Goal: Find specific page/section: Find specific page/section

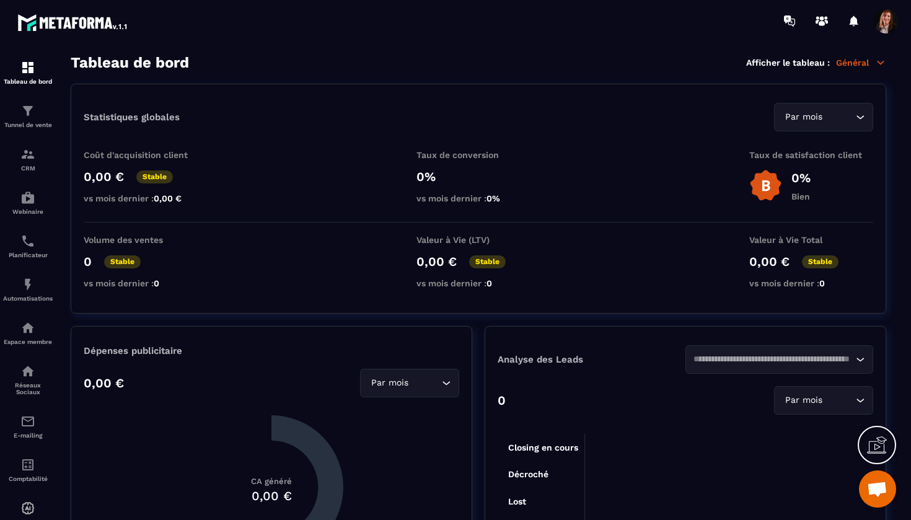
scroll to position [3433, 0]
click at [27, 164] on div "CRM" at bounding box center [28, 159] width 50 height 25
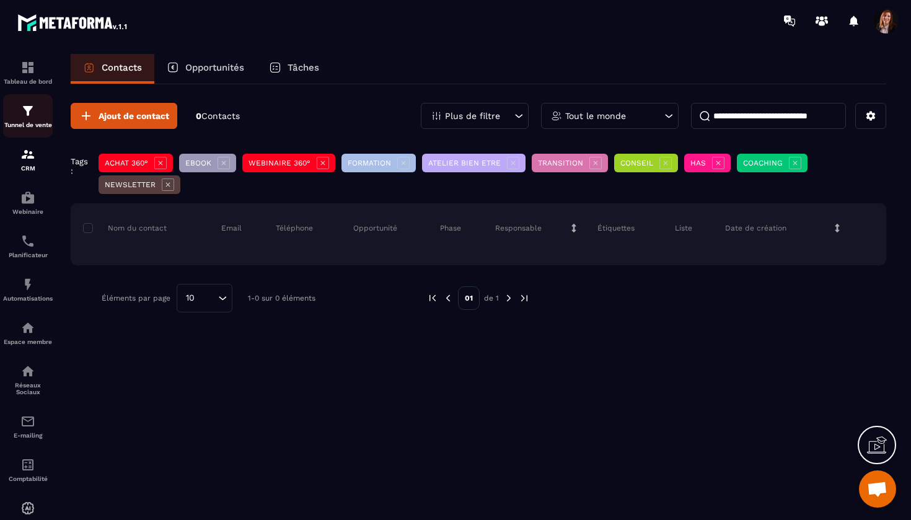
click at [25, 112] on img at bounding box center [27, 110] width 15 height 15
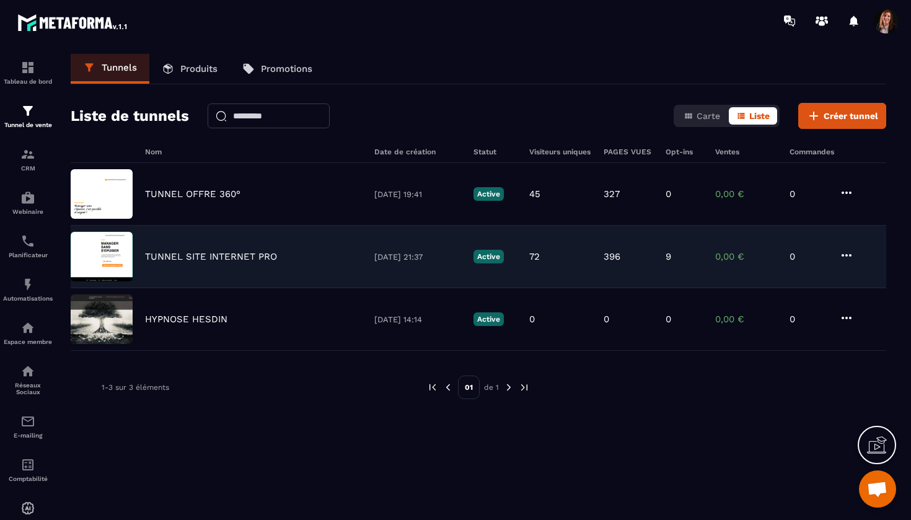
click at [208, 258] on p "TUNNEL SITE INTERNET PRO" at bounding box center [211, 256] width 132 height 11
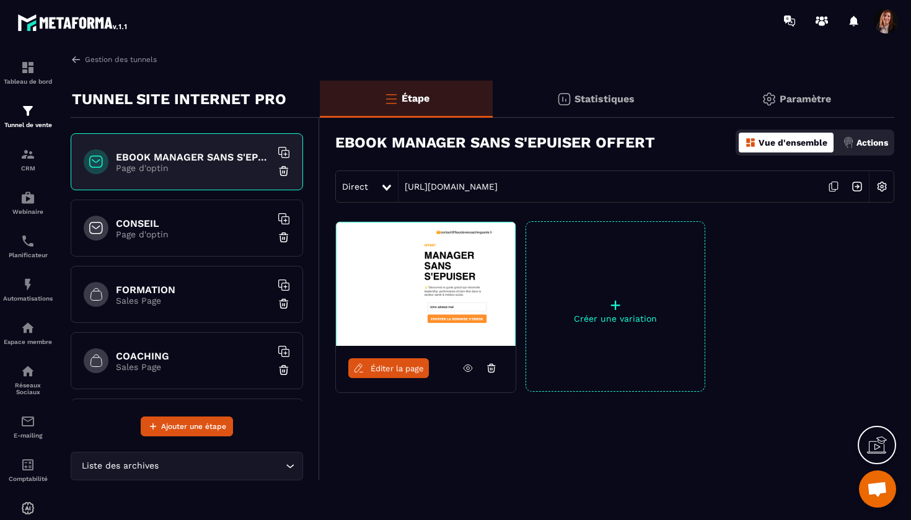
click at [143, 305] on p "Sales Page" at bounding box center [193, 301] width 155 height 10
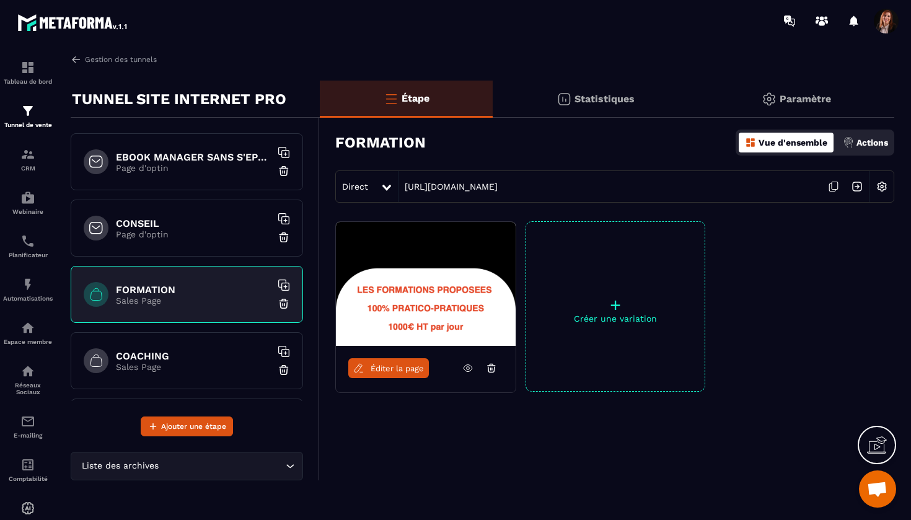
click at [387, 373] on link "Éditer la page" at bounding box center [388, 368] width 81 height 20
